Goal: Use online tool/utility: Utilize a website feature to perform a specific function

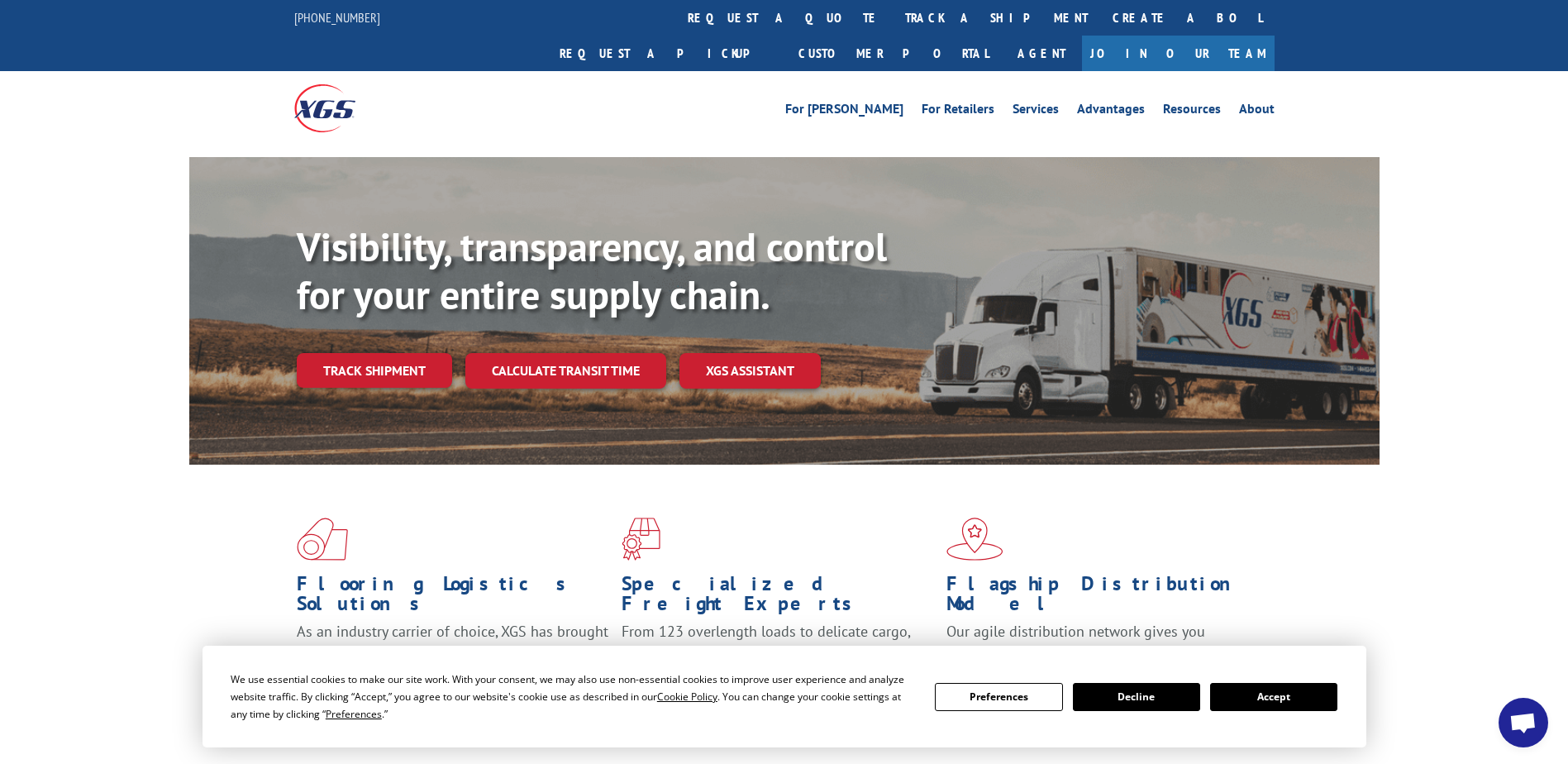
click at [1261, 708] on button "Accept" at bounding box center [1274, 696] width 127 height 28
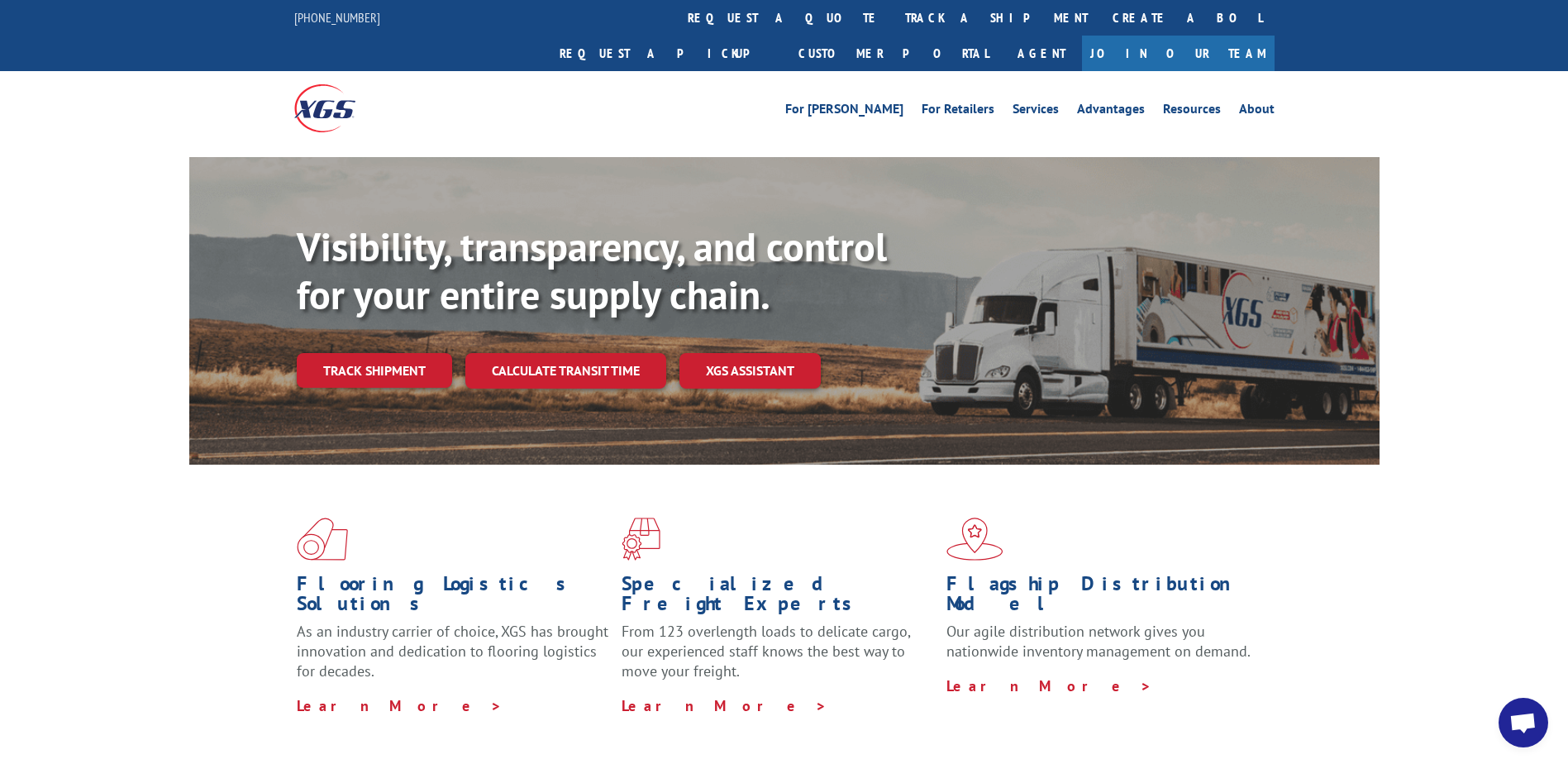
click at [1160, 88] on div "For Mills For Retailers Services Advantages Resources About For Mills For Retai…" at bounding box center [784, 107] width 980 height 73
click at [1279, 94] on div "For Mills For Retailers Services Advantages Resources About For Mills For Retai…" at bounding box center [784, 107] width 1568 height 73
click at [786, 36] on link "Request a pickup" at bounding box center [667, 54] width 239 height 36
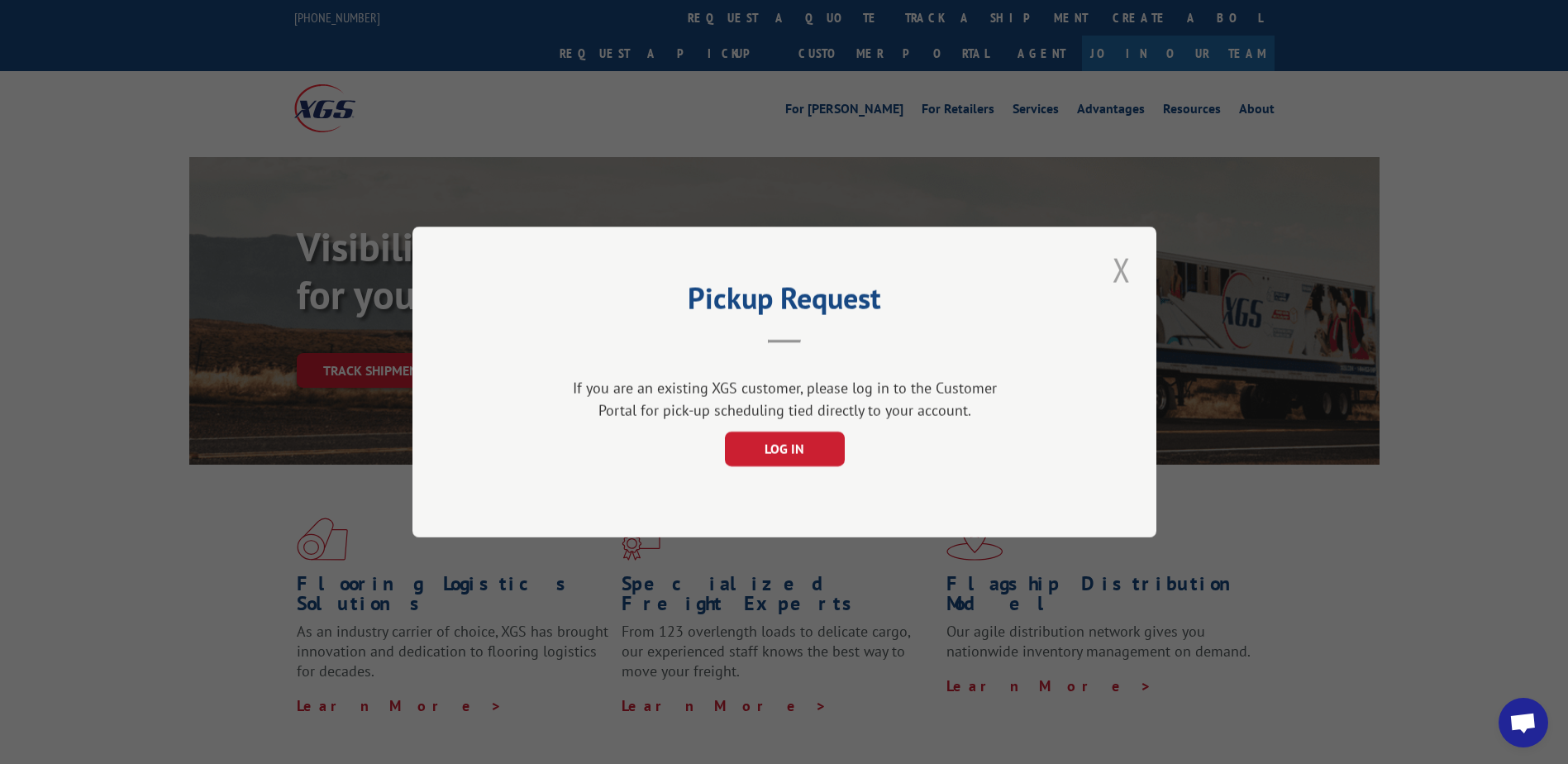
click at [1113, 266] on button "Close modal" at bounding box center [1121, 270] width 28 height 46
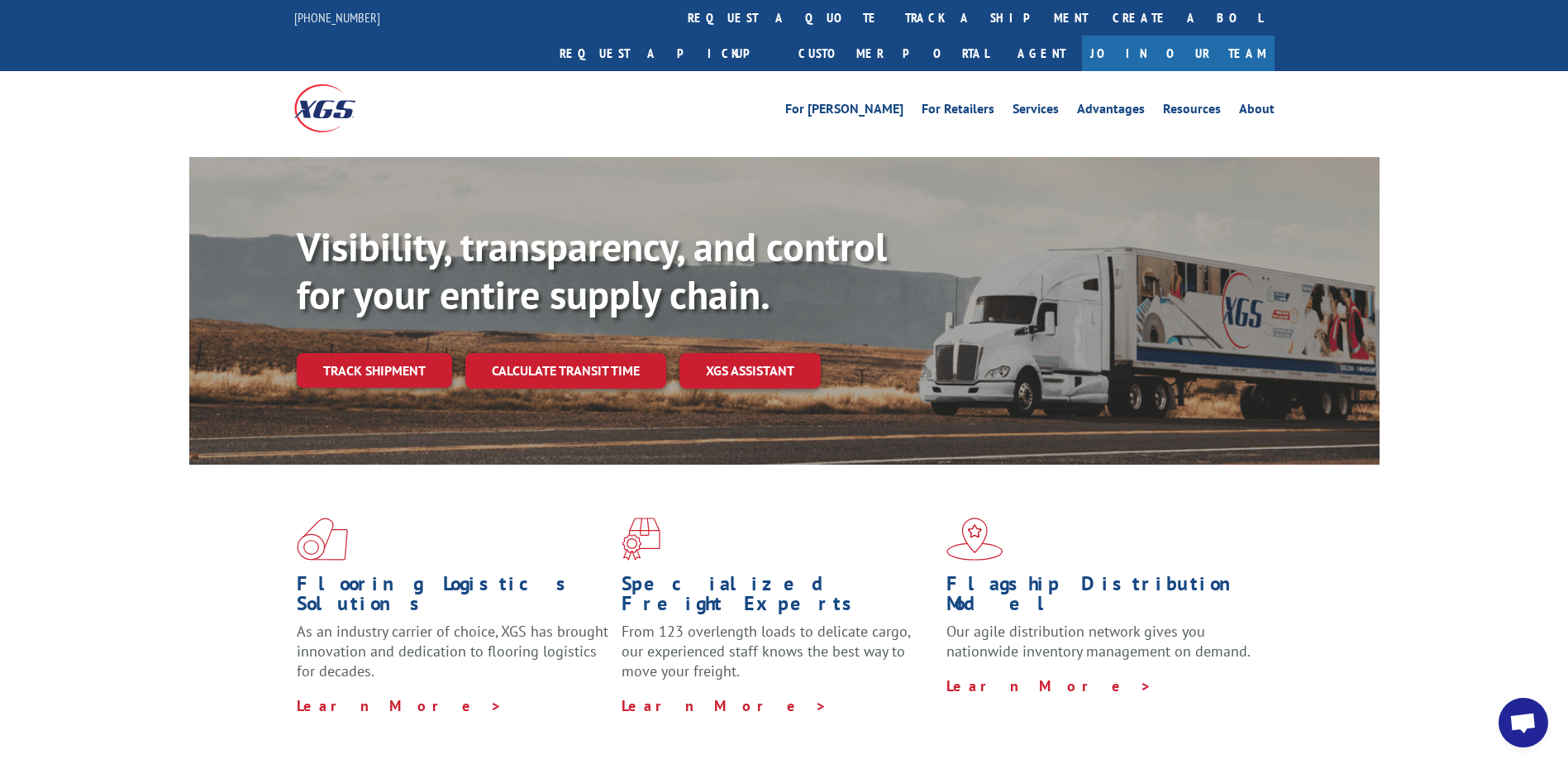
click at [1171, 145] on div at bounding box center [784, 151] width 1191 height 13
click at [1053, 102] on link "Services" at bounding box center [1036, 111] width 47 height 18
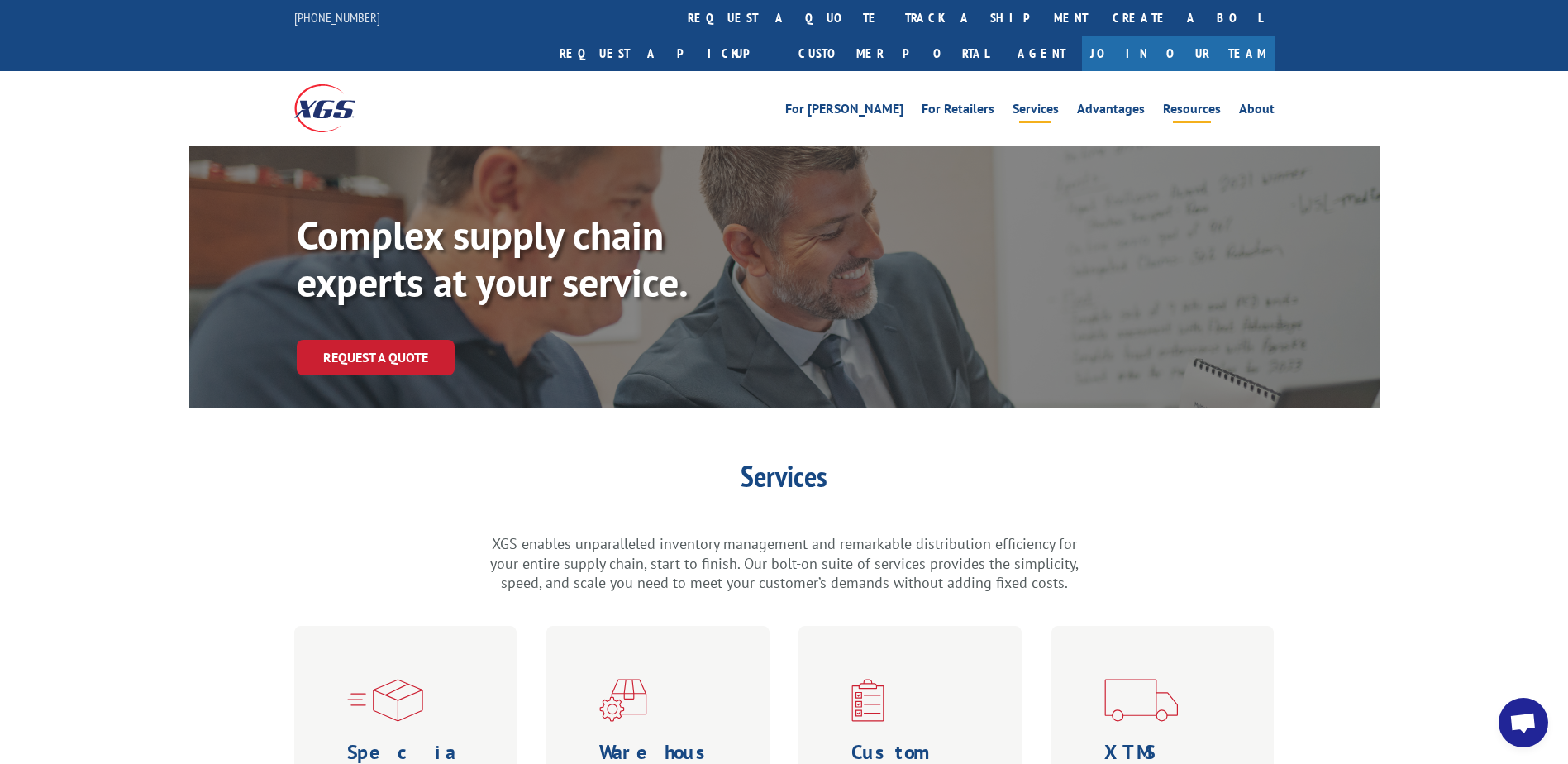
click at [1210, 102] on link "Resources" at bounding box center [1192, 111] width 58 height 18
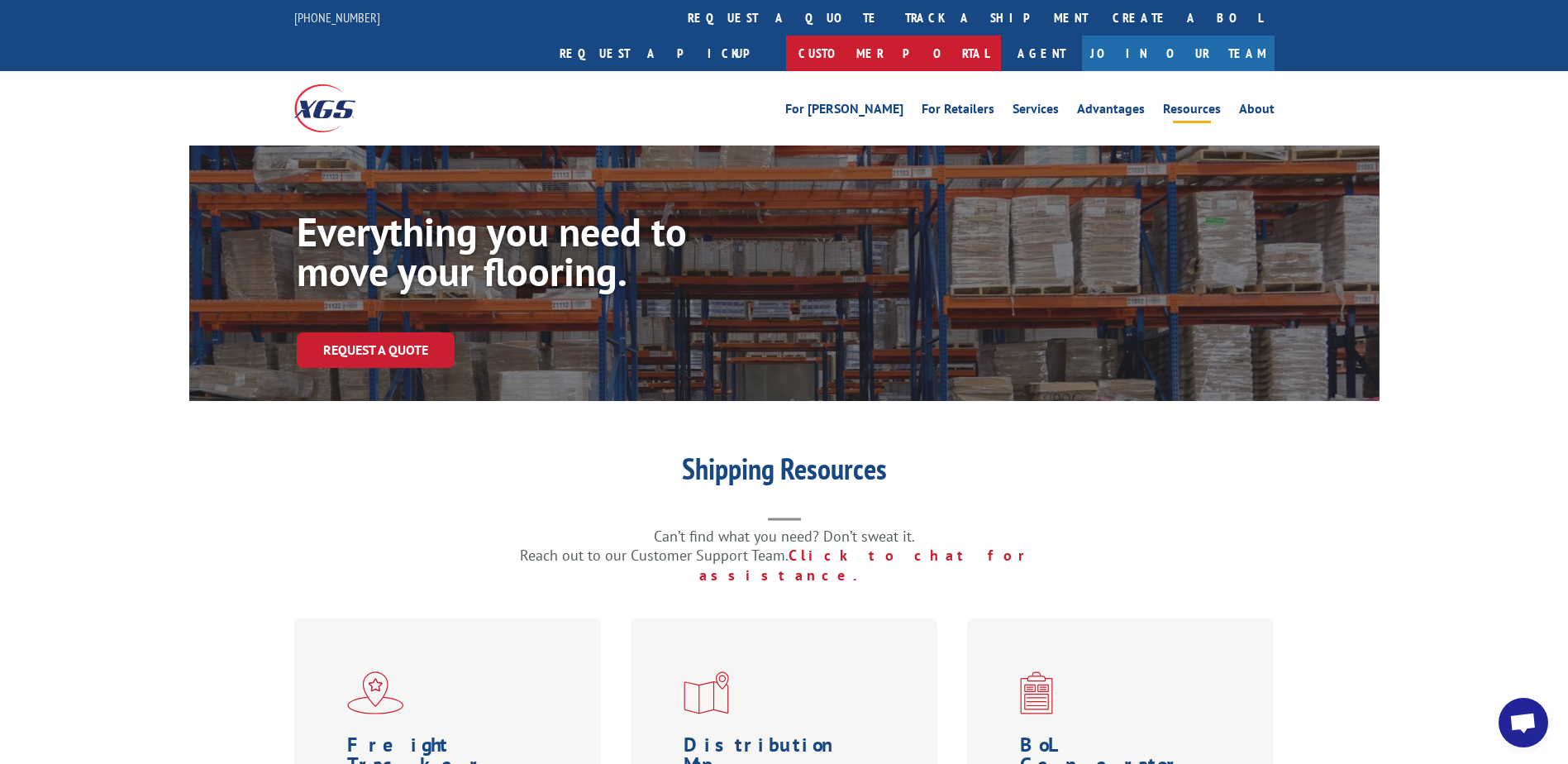
click at [1001, 36] on link "Customer Portal" at bounding box center [893, 54] width 215 height 36
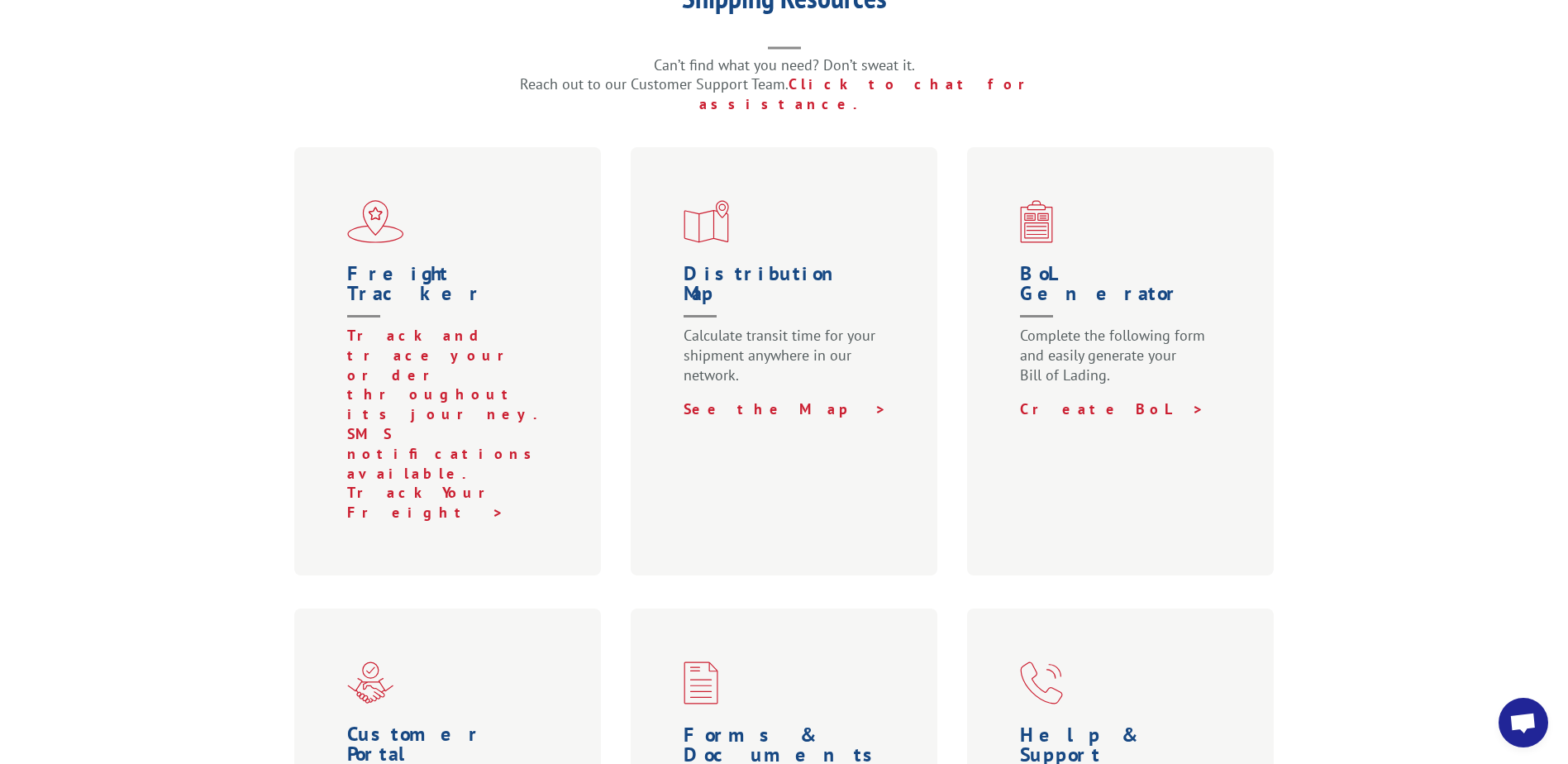
scroll to position [496, 0]
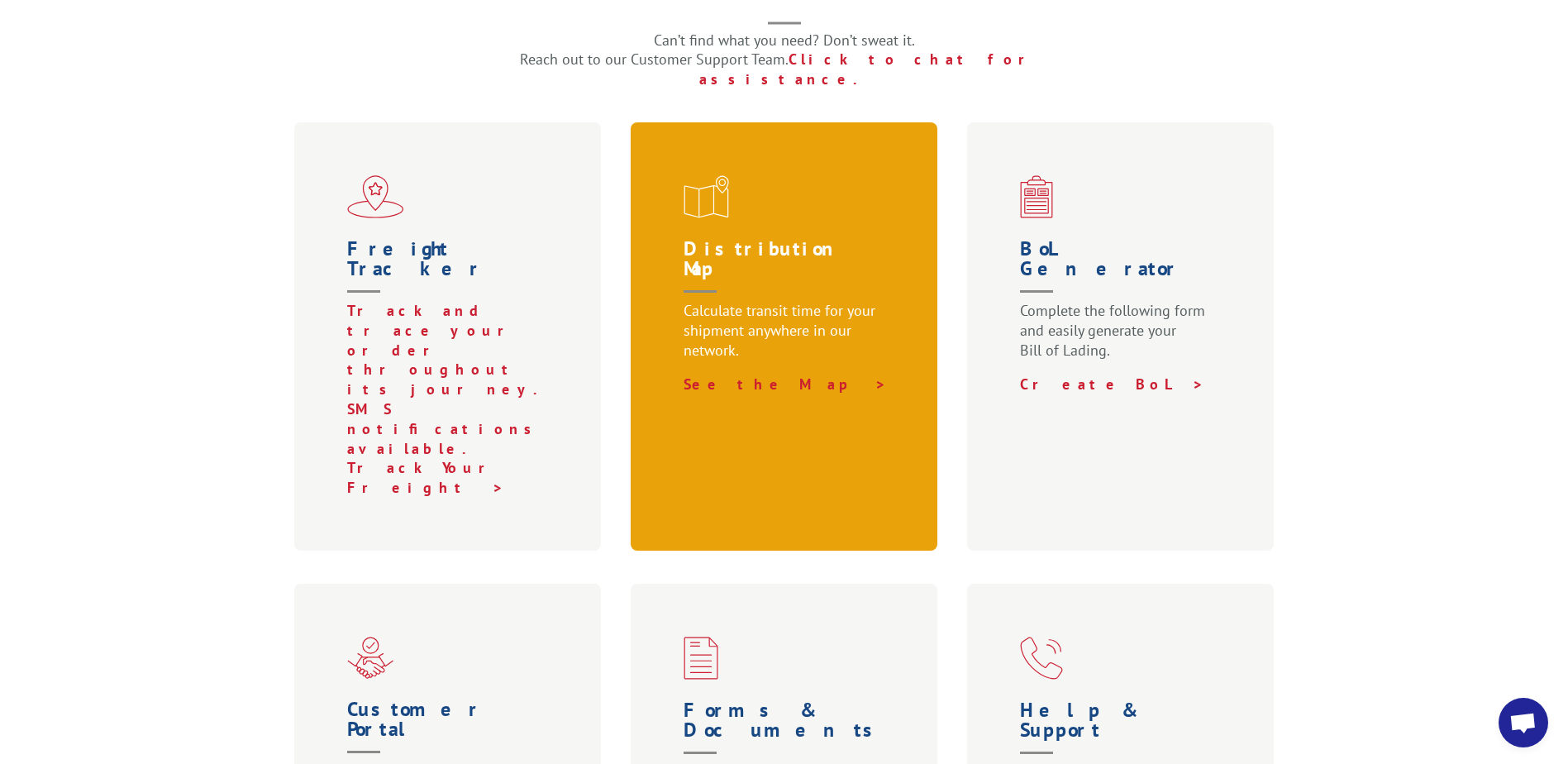
click at [807, 166] on div "Distribution Map Calculate transit time for your shipment anywhere in our netwo…" at bounding box center [784, 337] width 307 height 428
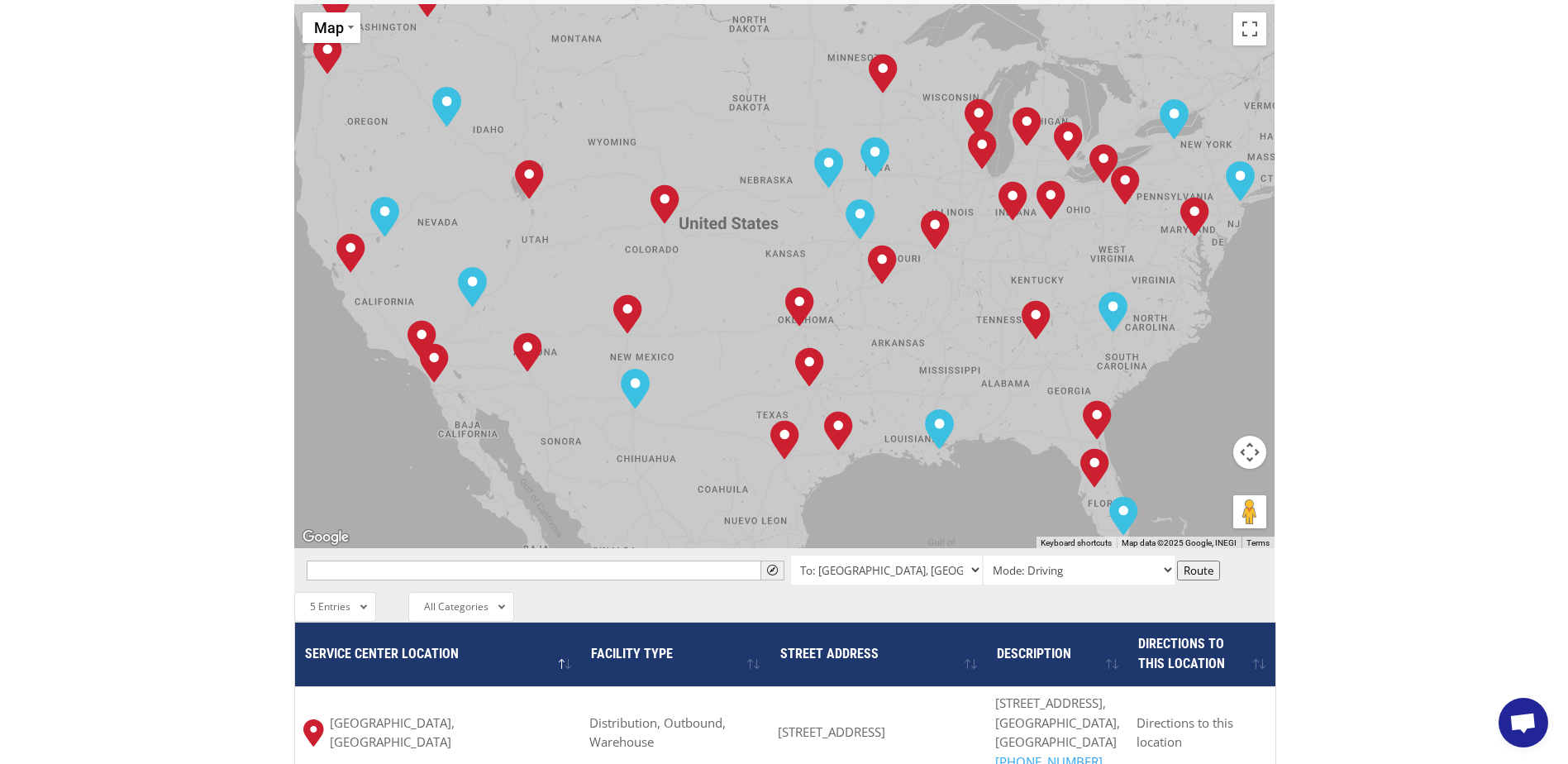
scroll to position [827, 0]
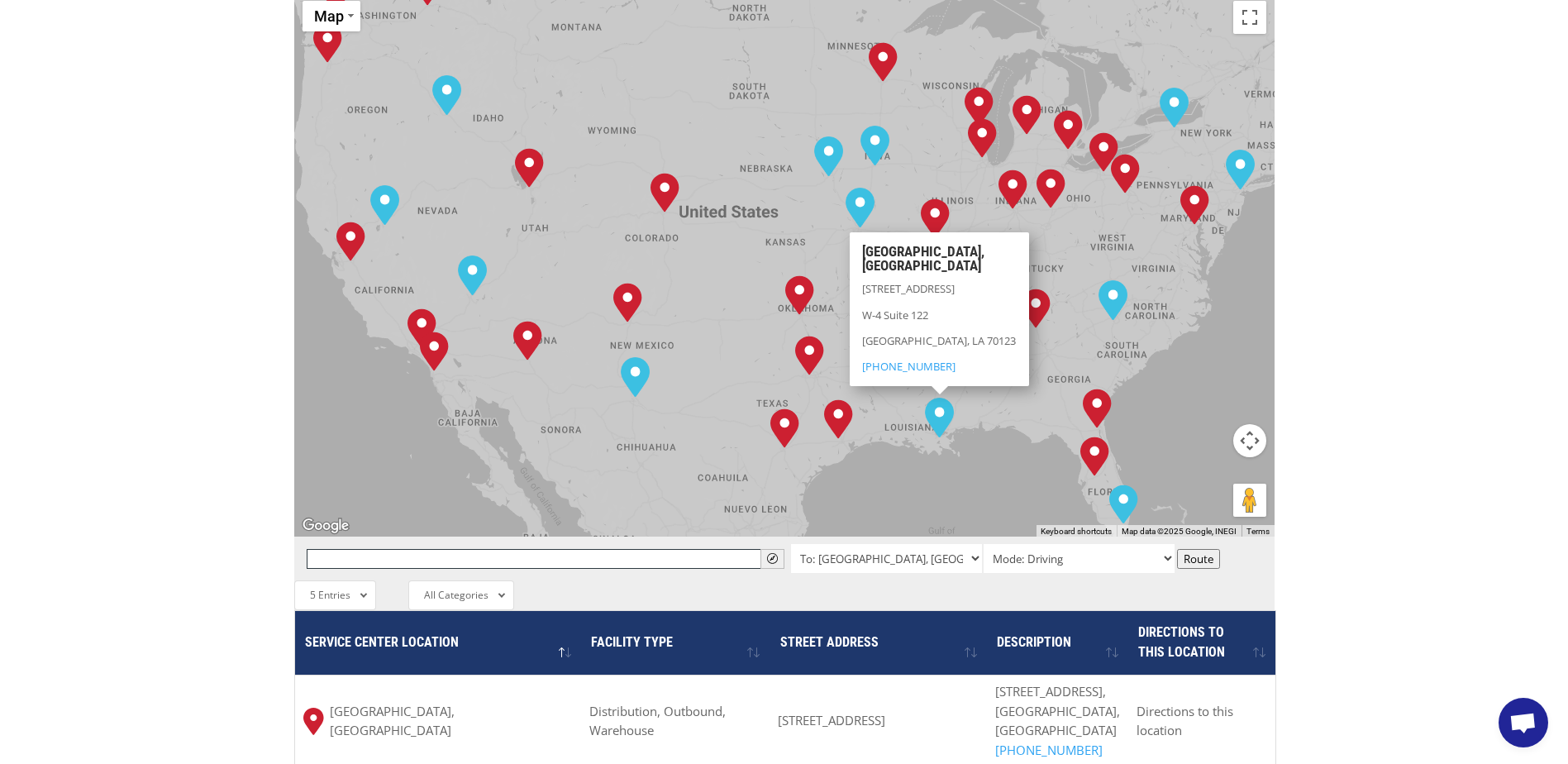
click at [467, 549] on input "text" at bounding box center [545, 559] width 478 height 20
type input "[US_STATE][GEOGRAPHIC_DATA]"
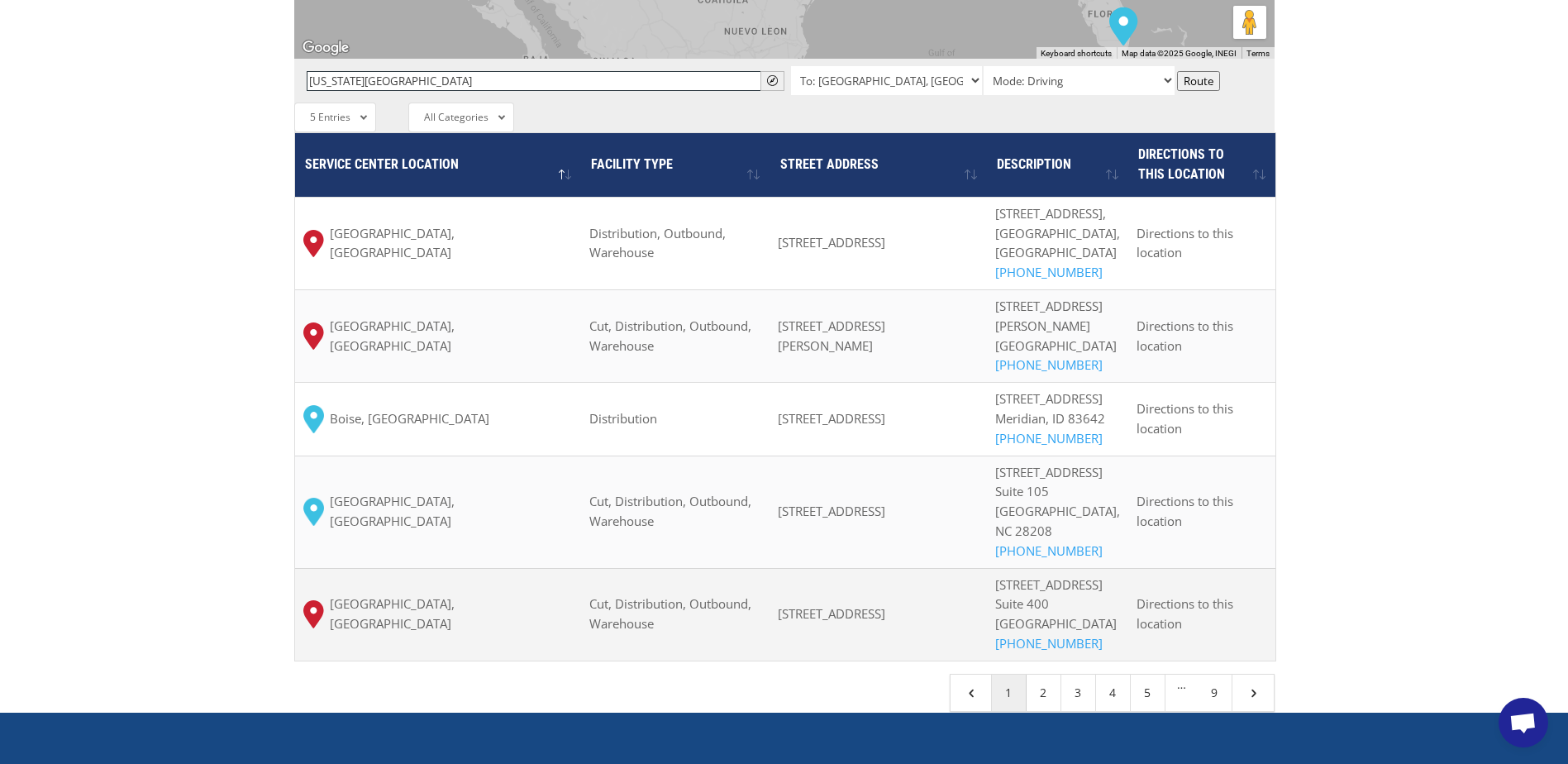
scroll to position [1157, 0]
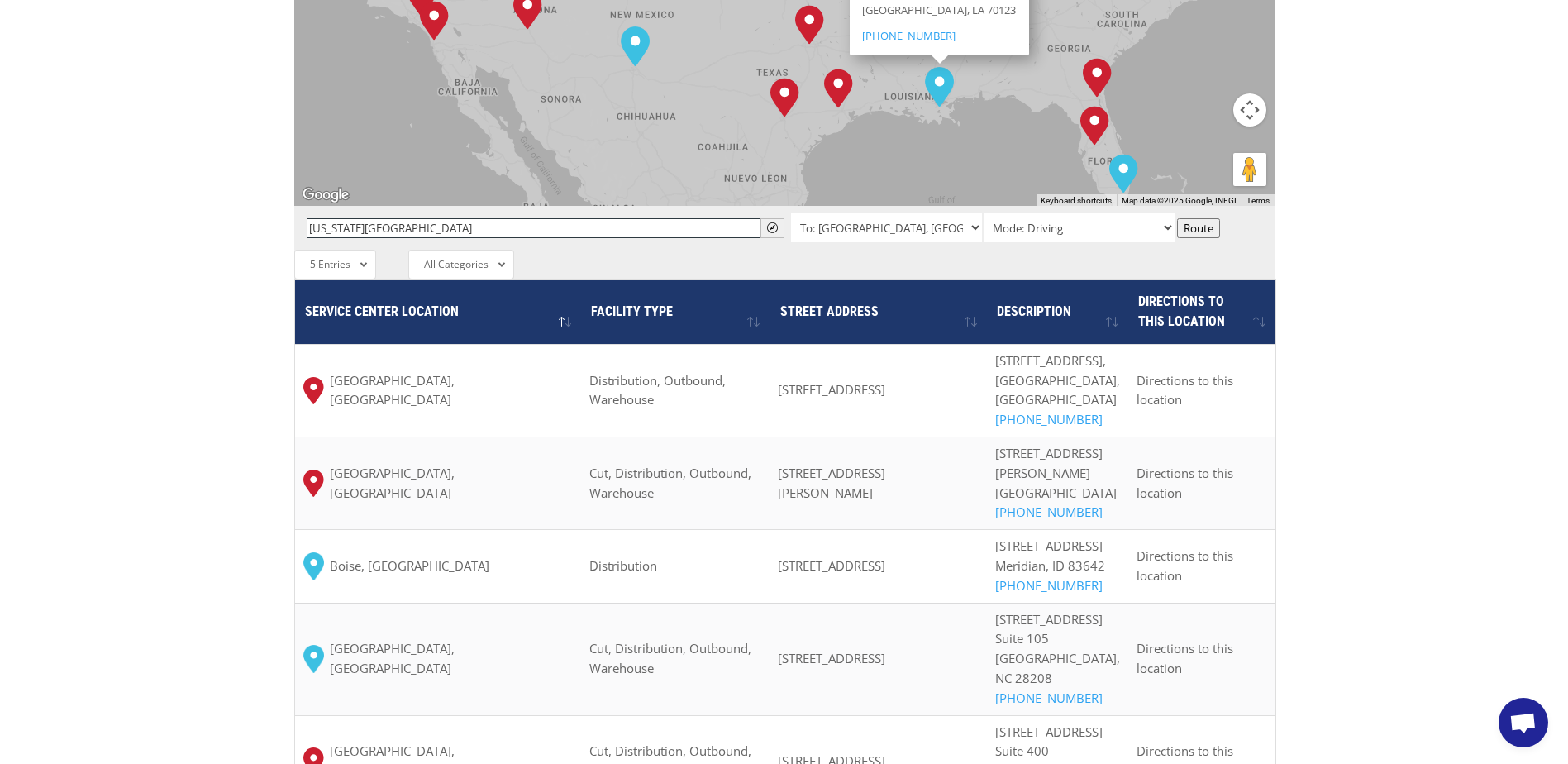
drag, startPoint x: 369, startPoint y: 143, endPoint x: 378, endPoint y: 142, distance: 9.1
click at [369, 219] on input "[US_STATE][GEOGRAPHIC_DATA]" at bounding box center [545, 228] width 478 height 20
click at [972, 213] on select "To: [GEOGRAPHIC_DATA], [GEOGRAPHIC_DATA] To: [GEOGRAPHIC_DATA], [GEOGRAPHIC_DAT…" at bounding box center [886, 227] width 191 height 29
select select "[STREET_ADDRESS]"
click at [791, 213] on select "To: [GEOGRAPHIC_DATA], [GEOGRAPHIC_DATA] To: [GEOGRAPHIC_DATA], [GEOGRAPHIC_DAT…" at bounding box center [886, 227] width 191 height 29
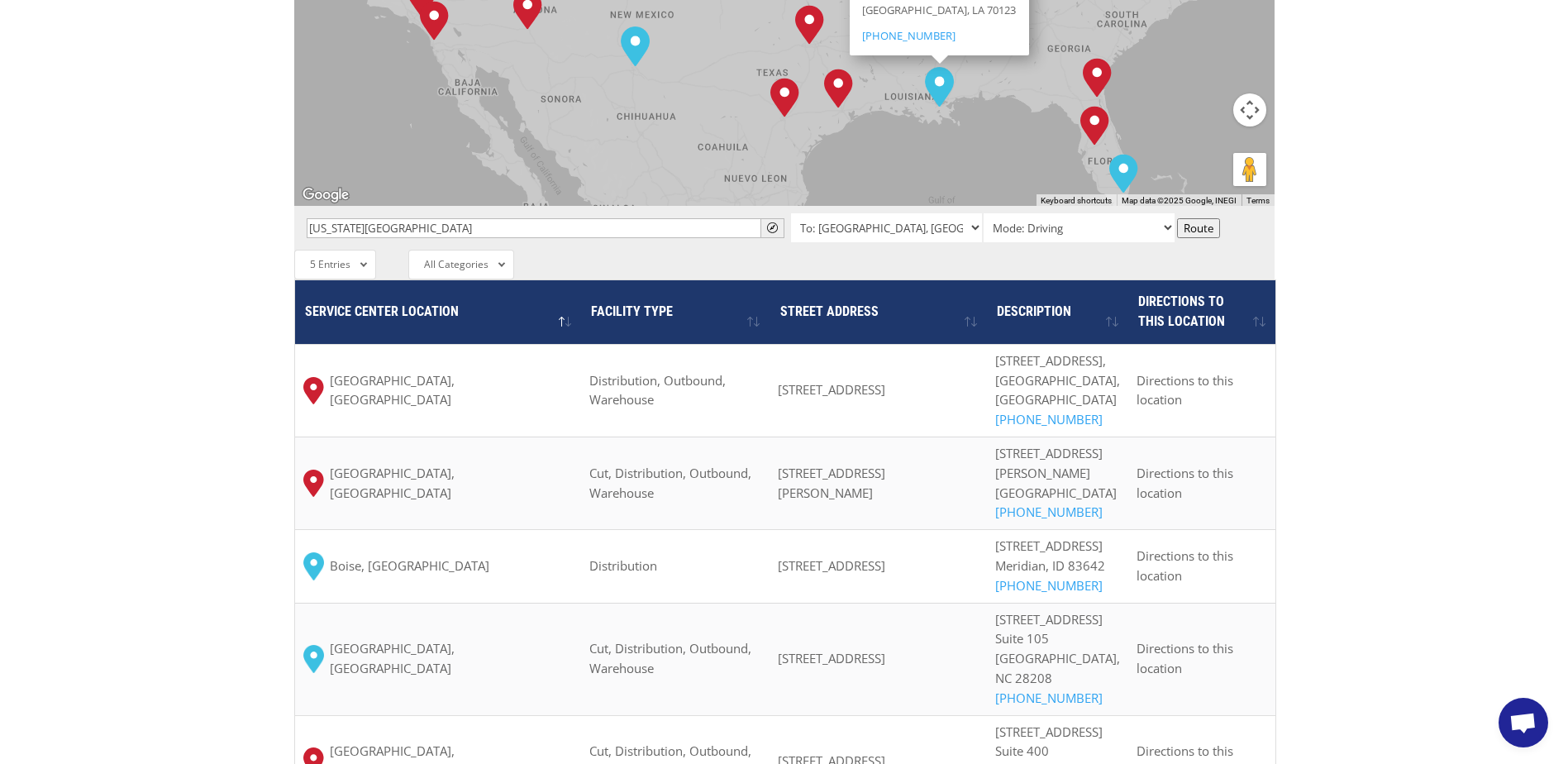
click at [1191, 219] on button "Route" at bounding box center [1199, 228] width 43 height 20
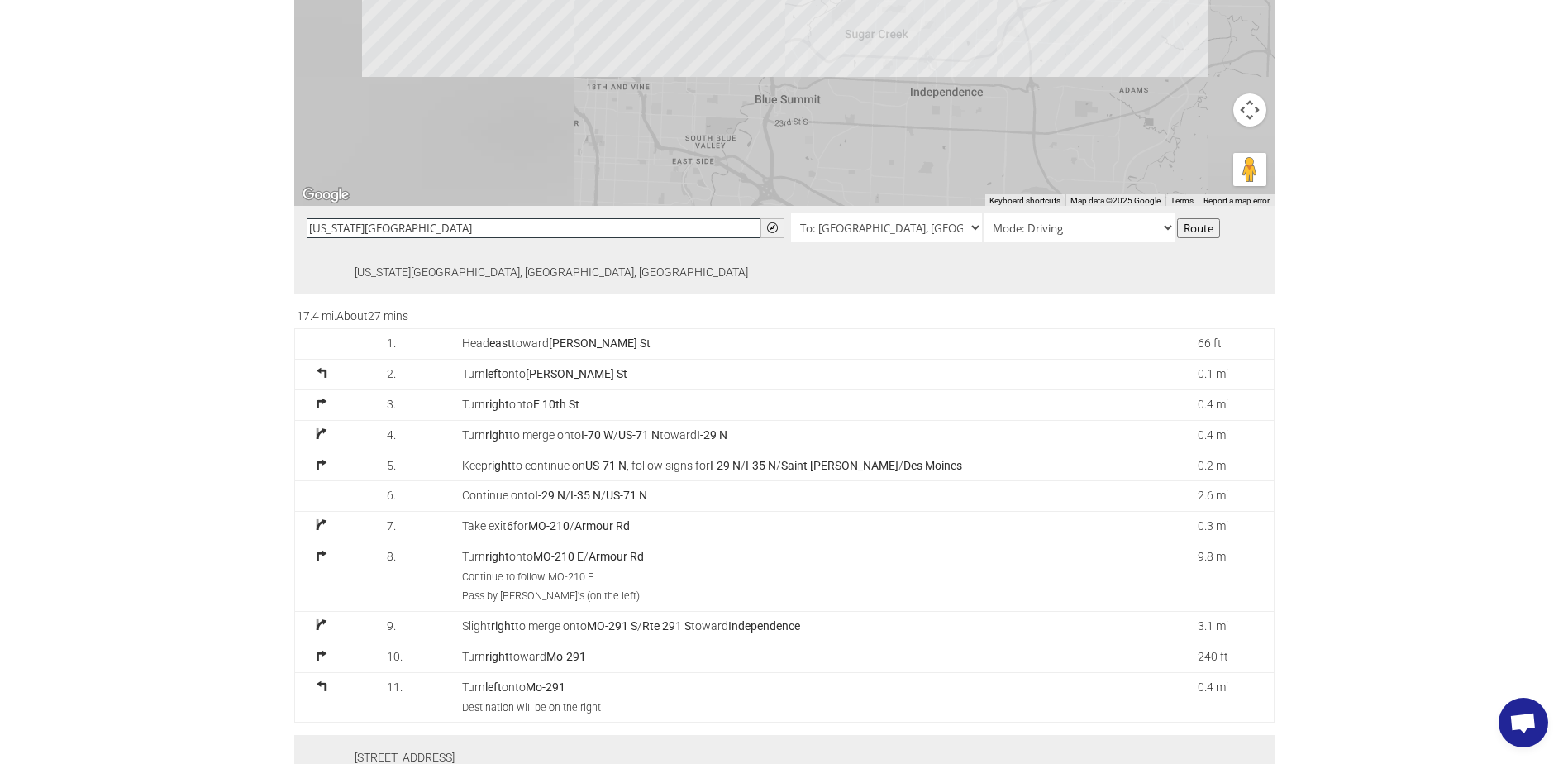
click at [642, 219] on input "[US_STATE][GEOGRAPHIC_DATA]" at bounding box center [545, 228] width 478 height 20
drag, startPoint x: 533, startPoint y: 150, endPoint x: 232, endPoint y: 123, distance: 302.2
click at [232, 123] on div "The most powerful map in the flooring industry. Our nationwide network lets you…" at bounding box center [784, 351] width 1568 height 2142
click at [197, 186] on div "The most powerful map in the flooring industry. Our nationwide network lets you…" at bounding box center [784, 351] width 1568 height 2142
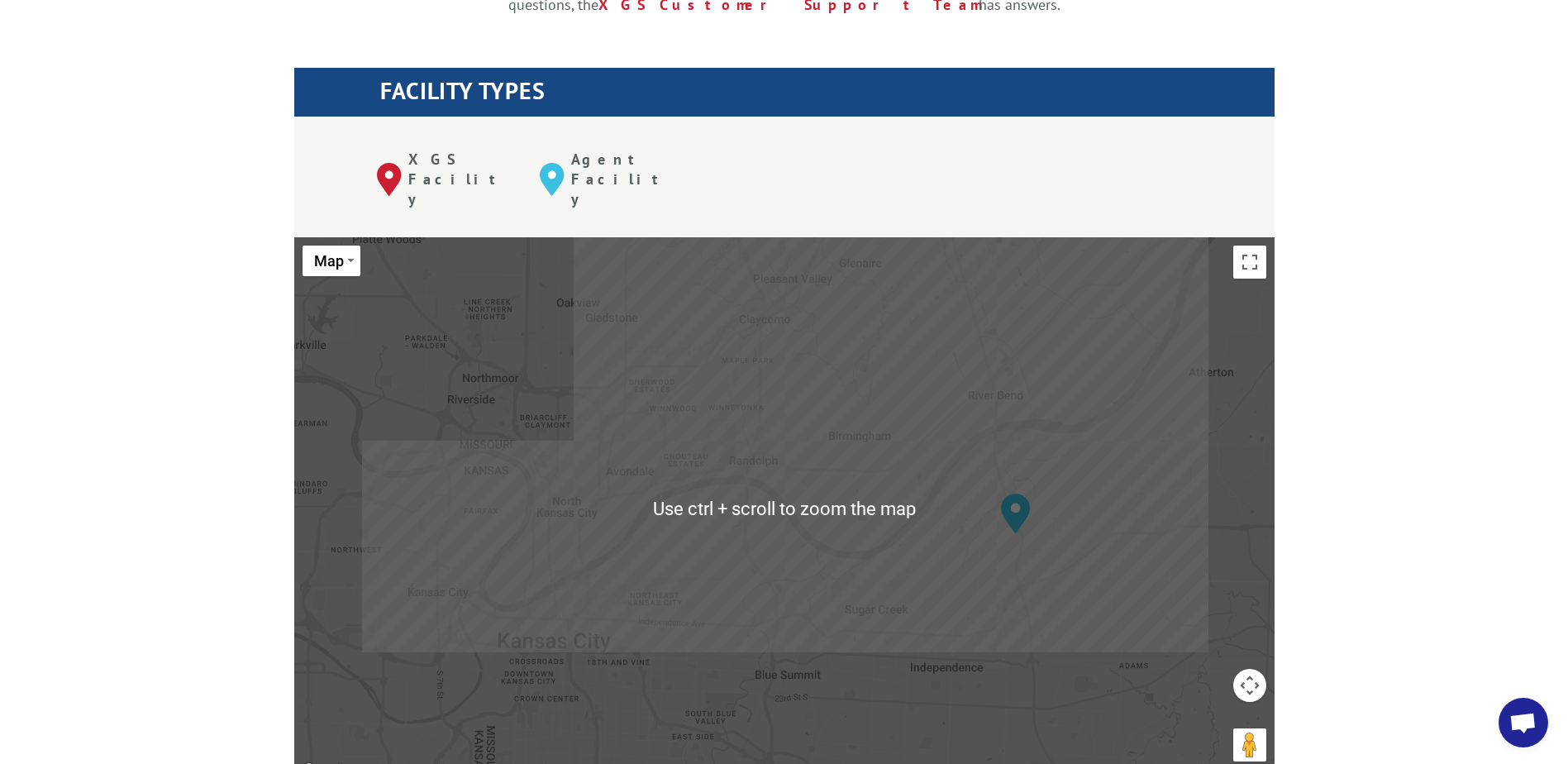
scroll to position [579, 0]
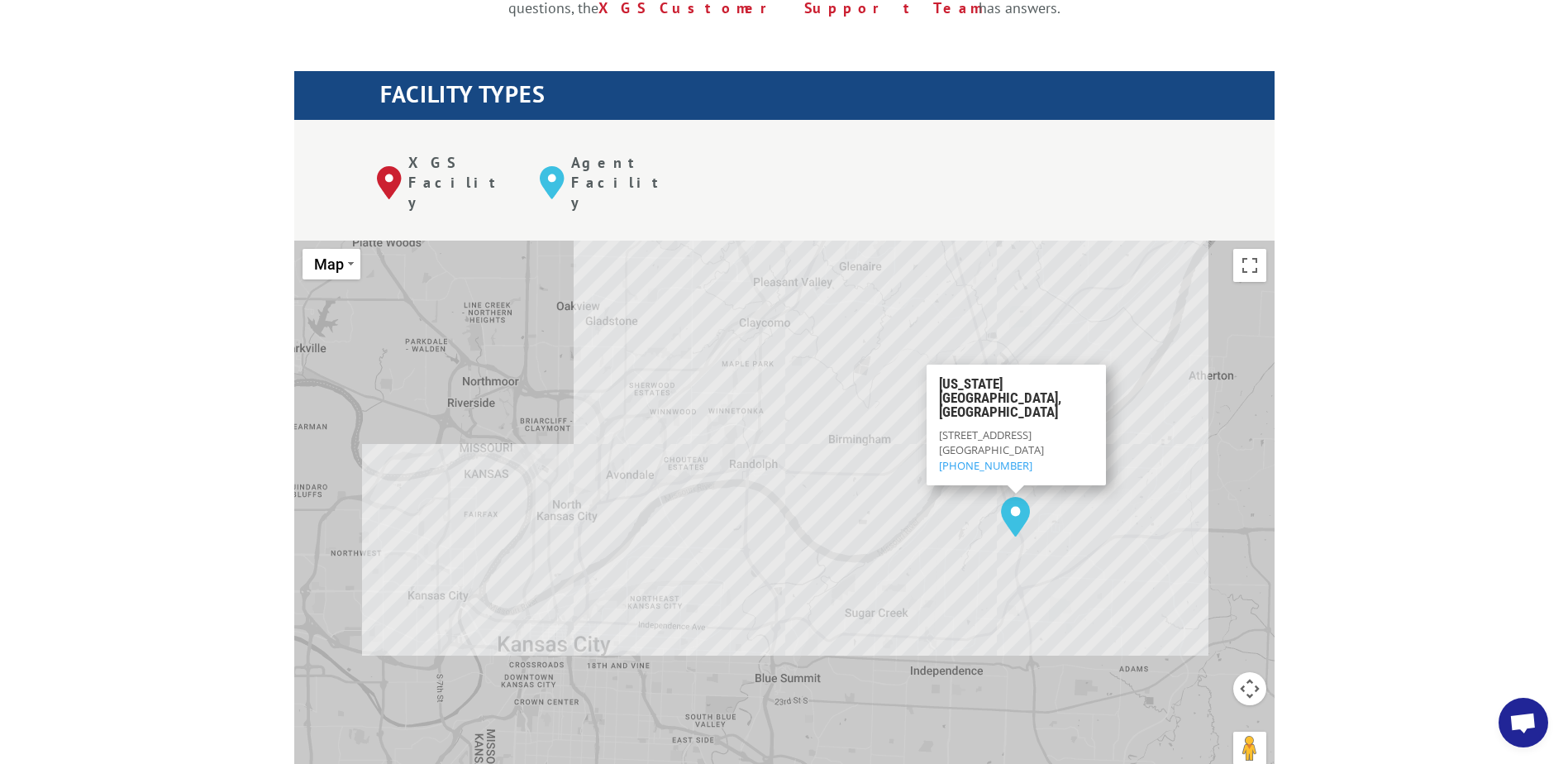
click at [1015, 497] on img "Kansas City, MO" at bounding box center [1015, 517] width 29 height 39
drag, startPoint x: 1464, startPoint y: 499, endPoint x: 1434, endPoint y: 499, distance: 30.0
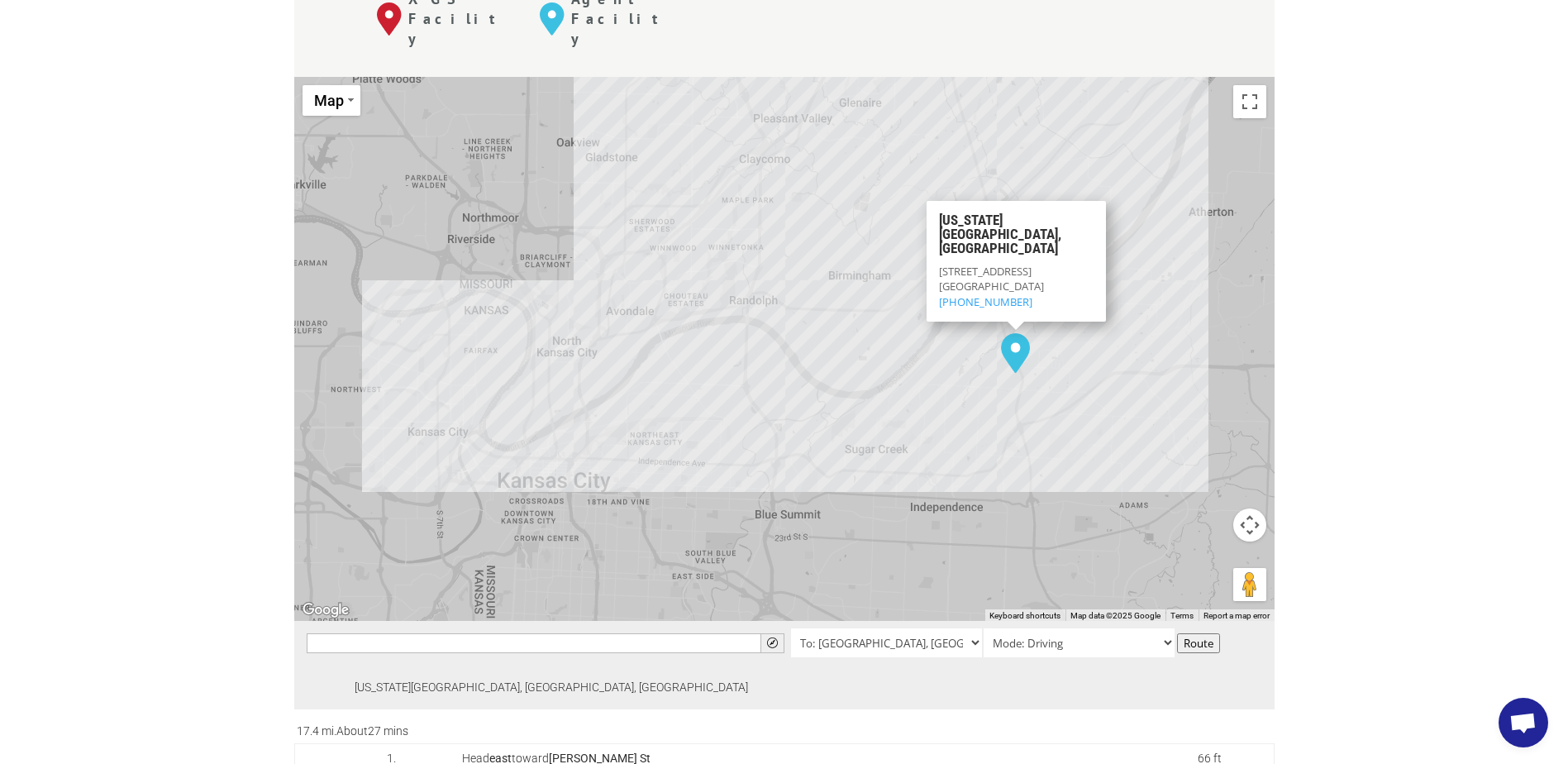
scroll to position [991, 0]
